Goal: Register for event/course

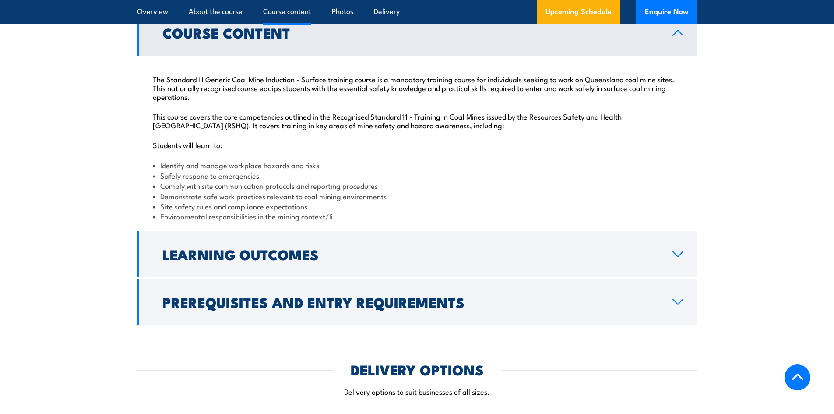
scroll to position [1007, 0]
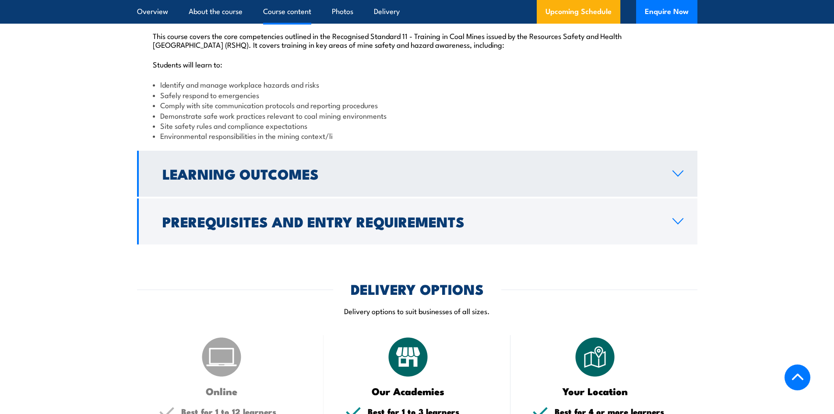
click at [673, 188] on link "Learning Outcomes" at bounding box center [417, 174] width 560 height 46
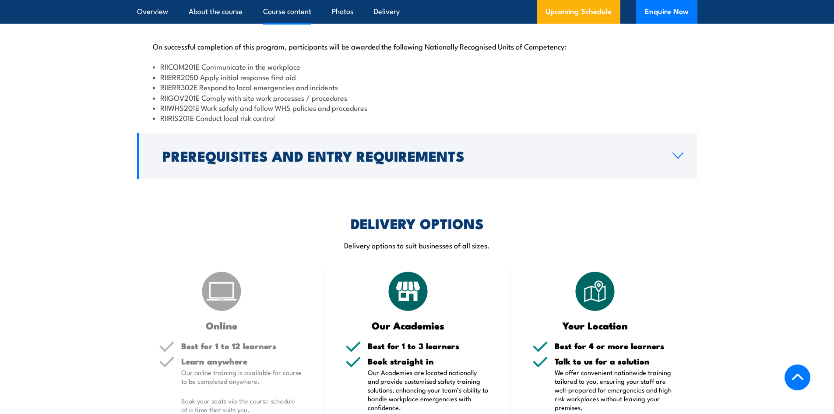
scroll to position [1003, 0]
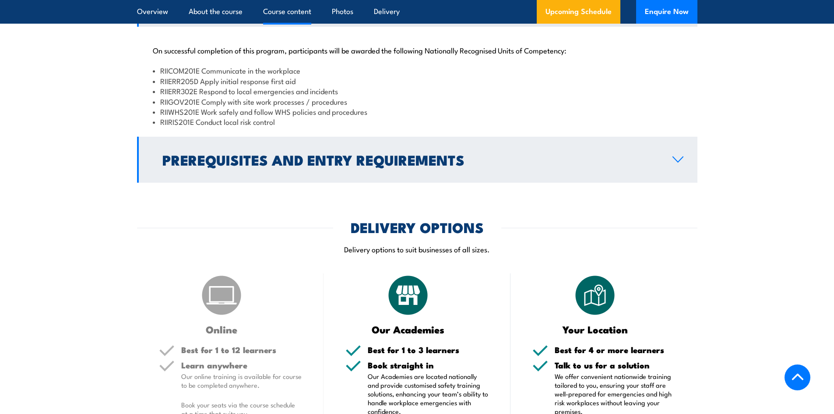
click at [677, 163] on icon at bounding box center [678, 159] width 12 height 7
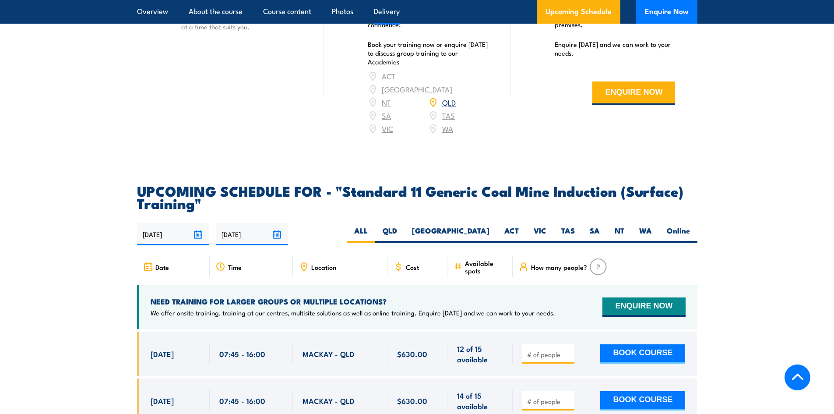
scroll to position [1441, 0]
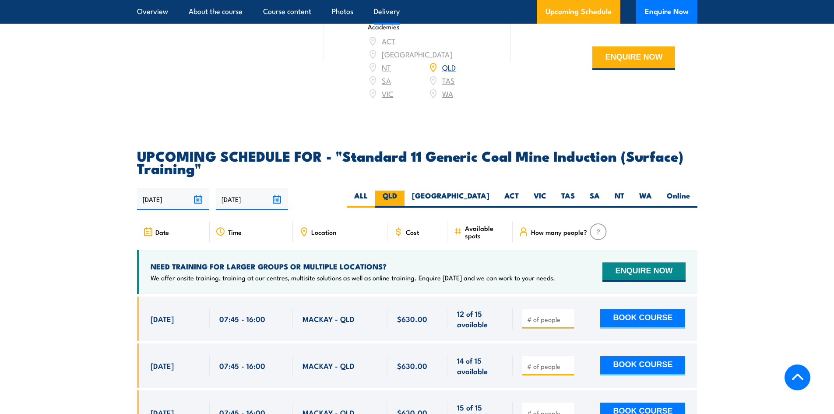
click at [405, 205] on label "QLD" at bounding box center [389, 198] width 29 height 17
click at [403, 196] on input "QLD" at bounding box center [400, 193] width 6 height 6
radio input "true"
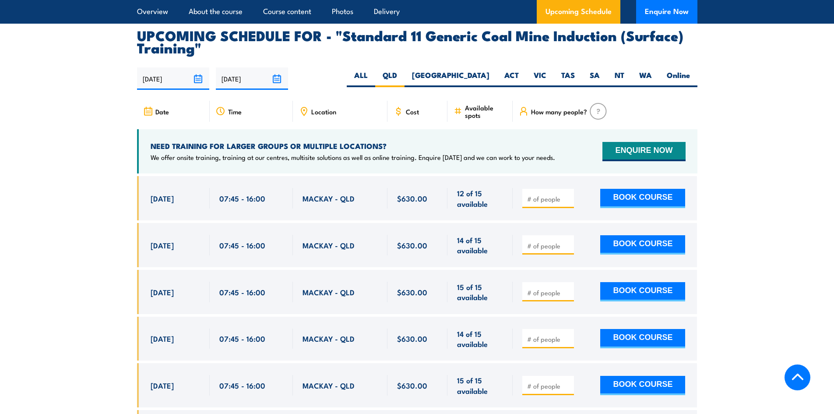
scroll to position [1647, 0]
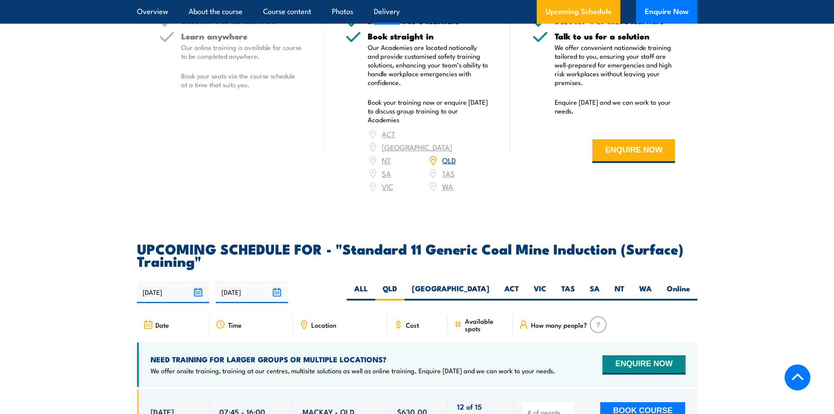
scroll to position [1384, 0]
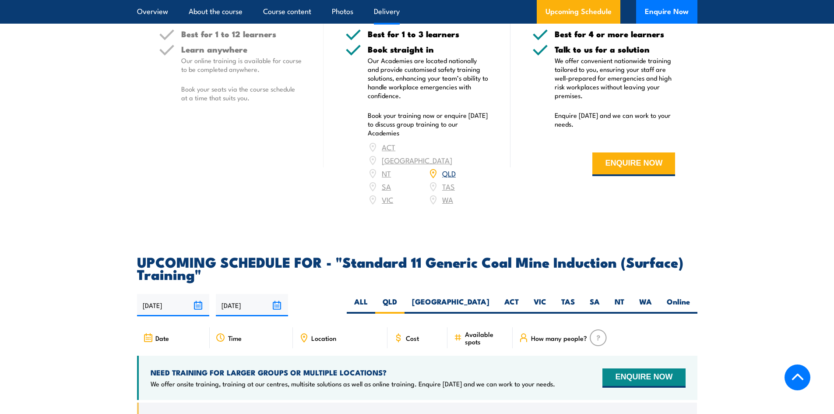
drag, startPoint x: 682, startPoint y: 308, endPoint x: 688, endPoint y: 288, distance: 20.8
click at [680, 308] on label "Online" at bounding box center [678, 304] width 38 height 17
click at [679, 313] on label "Online" at bounding box center [678, 304] width 38 height 17
click at [690, 302] on input "Online" at bounding box center [693, 299] width 6 height 6
radio input "true"
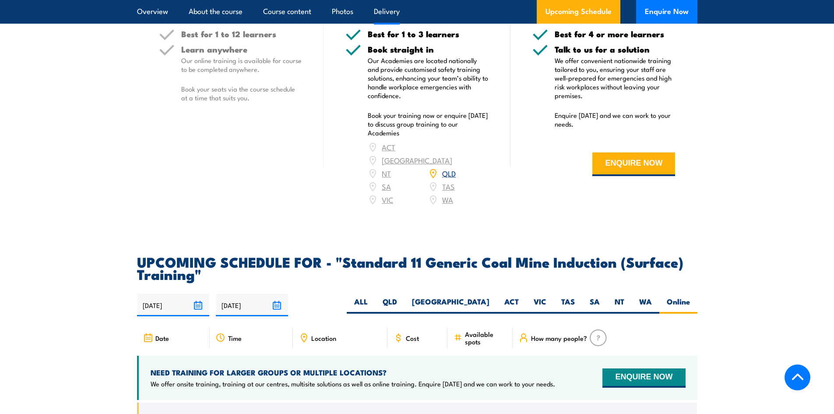
scroll to position [1411, 0]
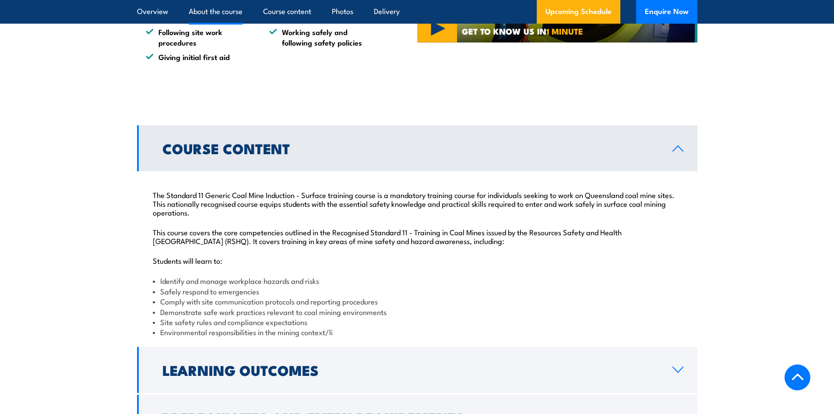
scroll to position [963, 0]
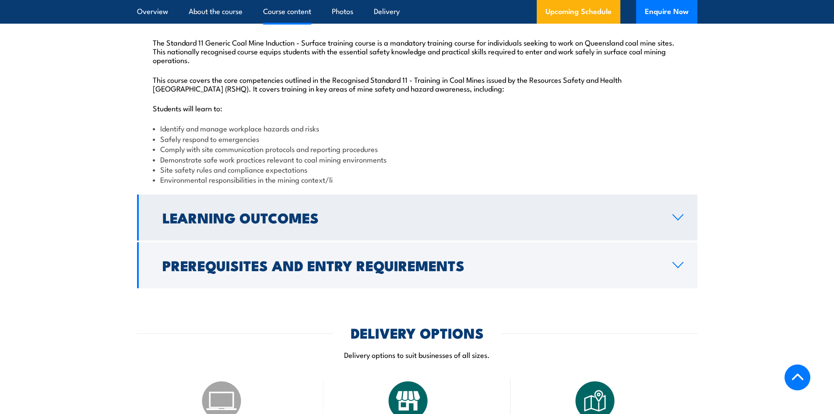
click at [662, 233] on link "Learning Outcomes" at bounding box center [417, 217] width 560 height 46
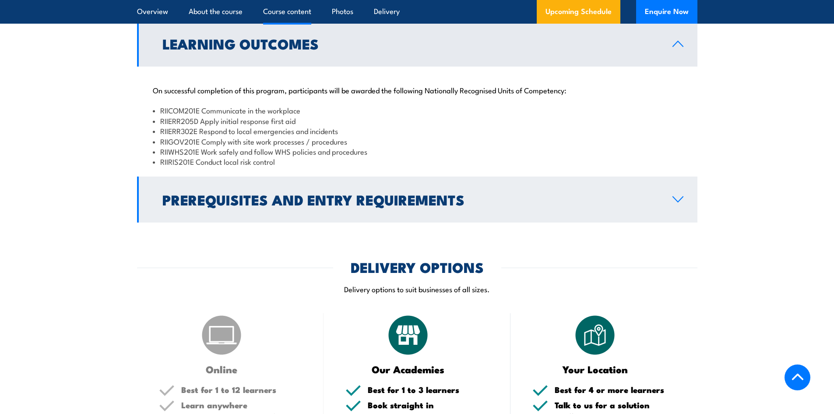
click at [471, 205] on h2 "Prerequisites and Entry Requirements" at bounding box center [410, 199] width 496 height 12
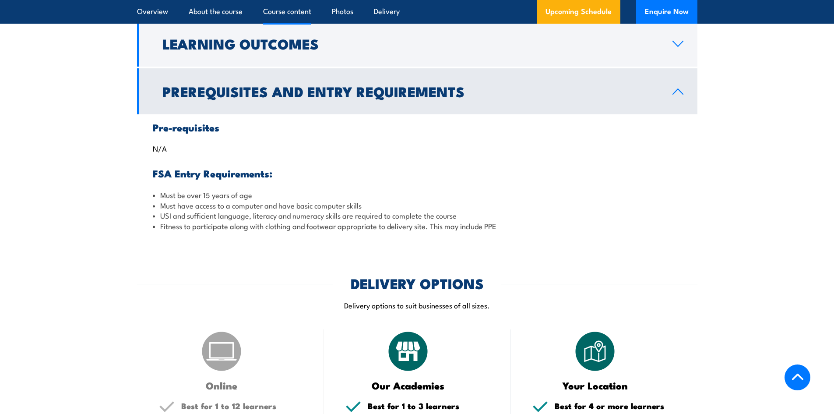
click at [520, 97] on h2 "Prerequisites and Entry Requirements" at bounding box center [410, 91] width 496 height 12
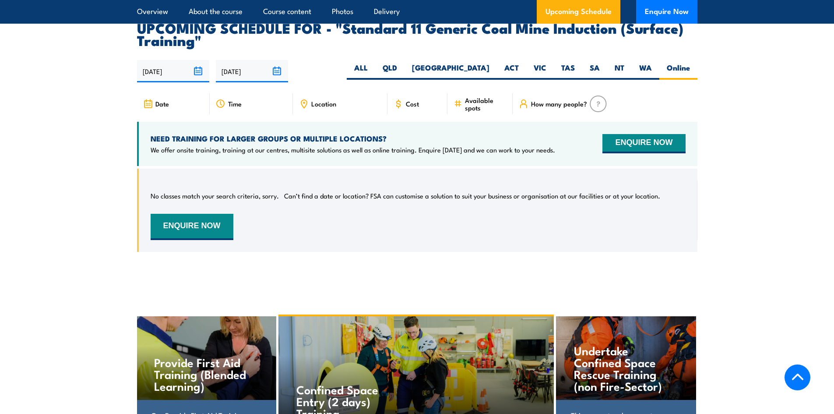
scroll to position [1313, 0]
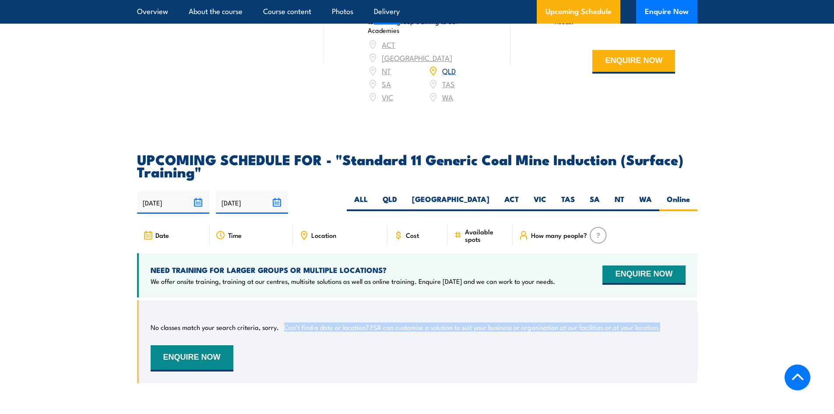
drag, startPoint x: 282, startPoint y: 335, endPoint x: 669, endPoint y: 334, distance: 386.6
click at [669, 334] on div "No classes match your search criteria, sorry. Can’t find a date or location? FS…" at bounding box center [418, 342] width 535 height 60
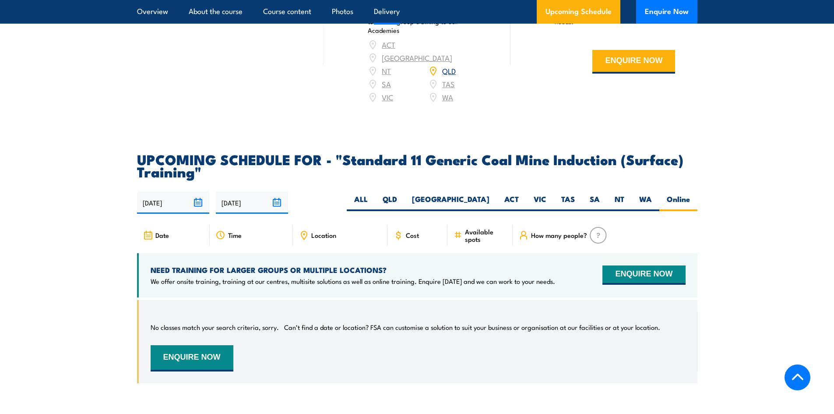
drag, startPoint x: 761, startPoint y: 115, endPoint x: 672, endPoint y: 129, distance: 90.0
click at [405, 206] on label "QLD" at bounding box center [389, 202] width 29 height 17
click at [403, 200] on input "QLD" at bounding box center [400, 197] width 6 height 6
radio input "true"
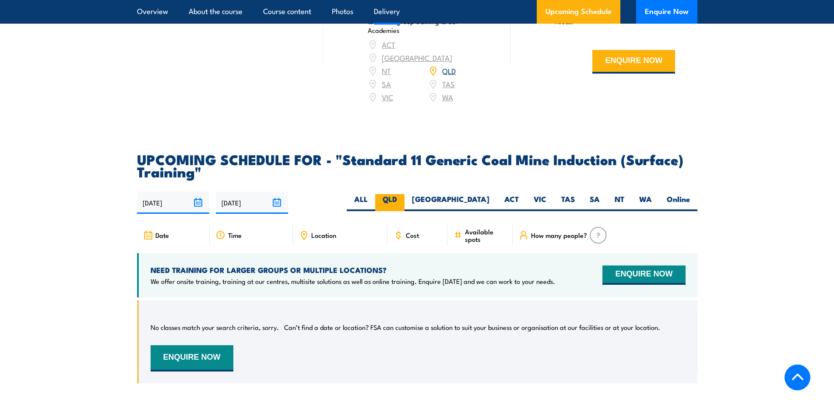
click at [405, 204] on label "QLD" at bounding box center [389, 202] width 29 height 17
click at [403, 200] on input "QLD" at bounding box center [400, 197] width 6 height 6
click at [277, 209] on input "[DATE]" at bounding box center [252, 202] width 72 height 22
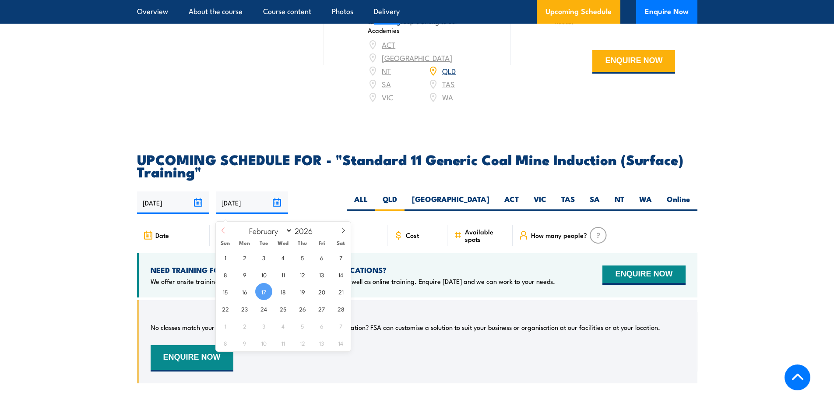
click at [227, 232] on span at bounding box center [223, 234] width 15 height 24
select select "0"
click at [227, 232] on span at bounding box center [223, 234] width 15 height 24
type input "2025"
click at [227, 232] on span at bounding box center [223, 234] width 15 height 24
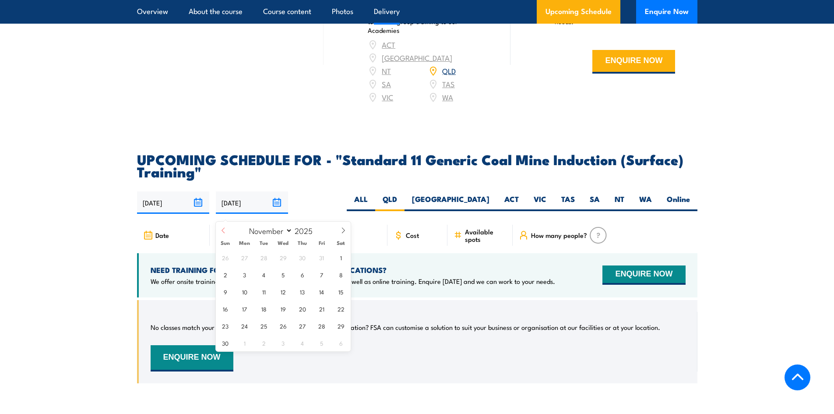
click at [227, 232] on span at bounding box center [223, 234] width 15 height 24
select select "7"
click at [228, 343] on span "31" at bounding box center [225, 342] width 17 height 17
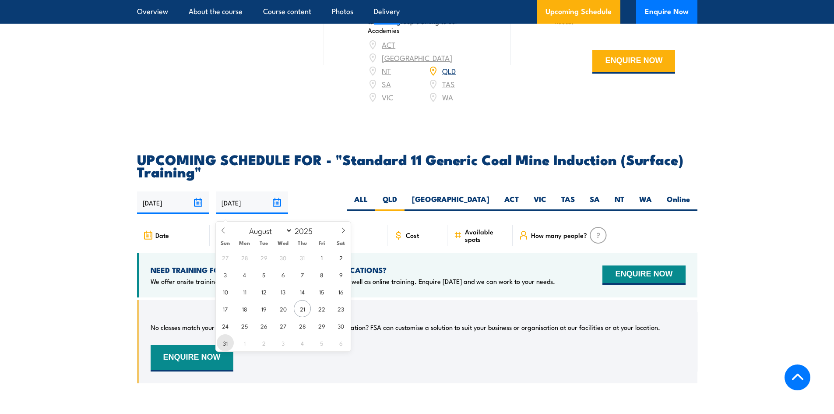
type input "31/08/2025"
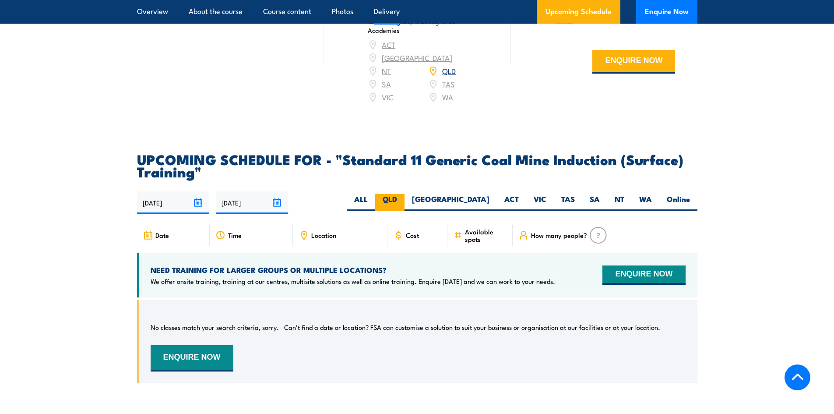
click at [405, 206] on label "QLD" at bounding box center [389, 202] width 29 height 17
click at [403, 200] on input "QLD" at bounding box center [400, 197] width 6 height 6
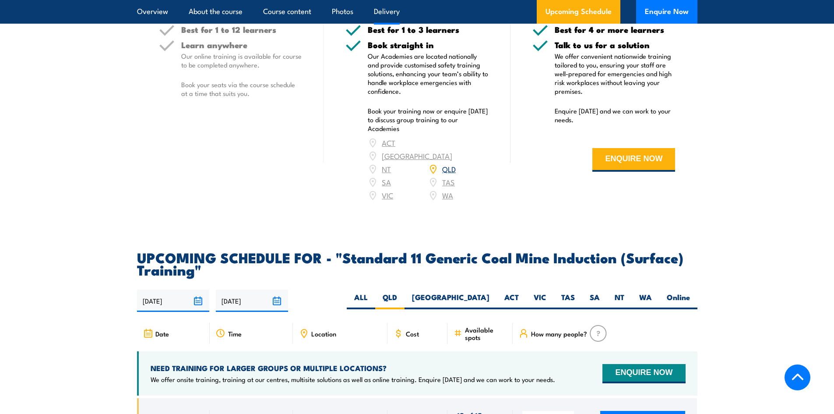
scroll to position [1384, 0]
